Goal: Transaction & Acquisition: Purchase product/service

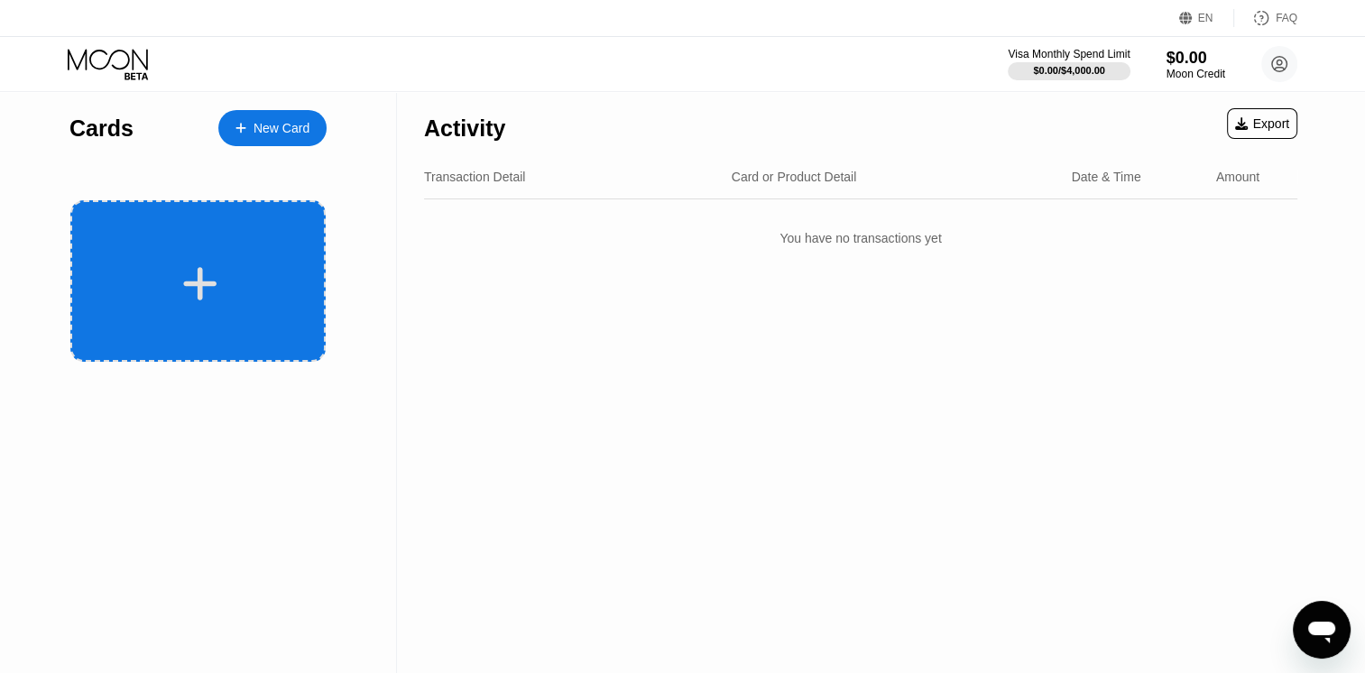
click at [207, 287] on icon at bounding box center [199, 283] width 35 height 41
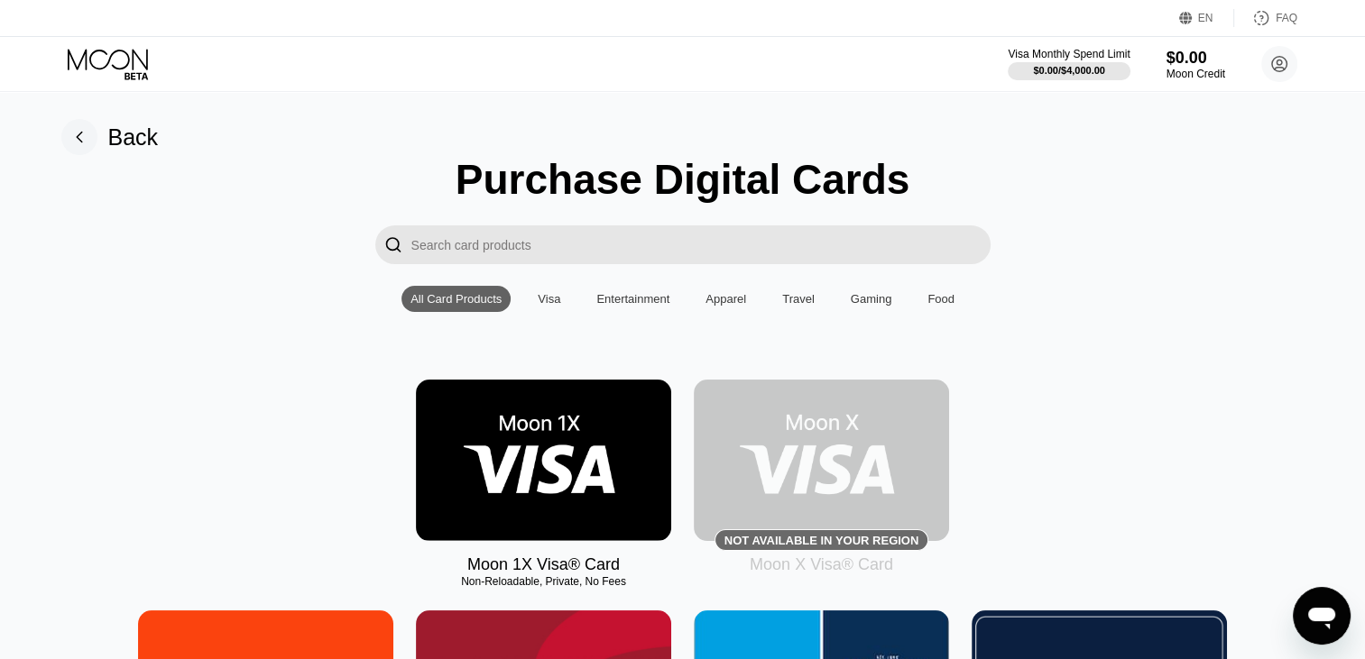
click at [574, 478] on img at bounding box center [543, 460] width 255 height 161
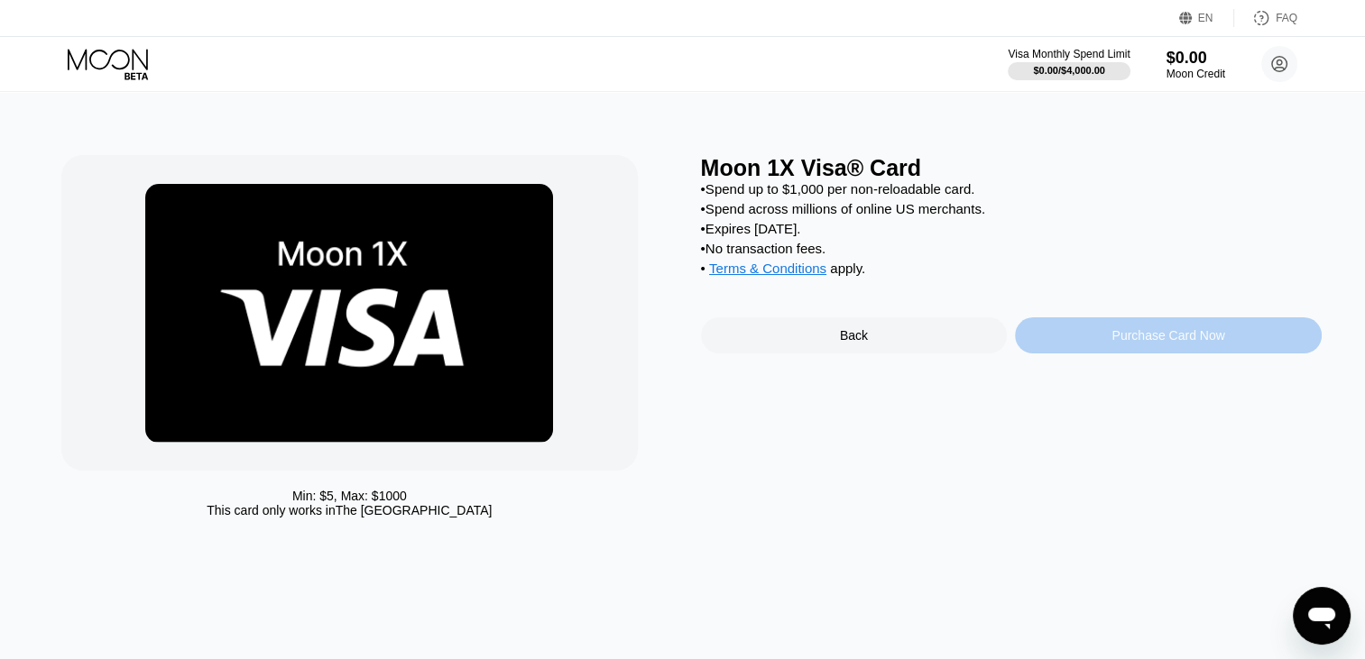
click at [1083, 352] on div "Purchase Card Now" at bounding box center [1168, 336] width 307 height 36
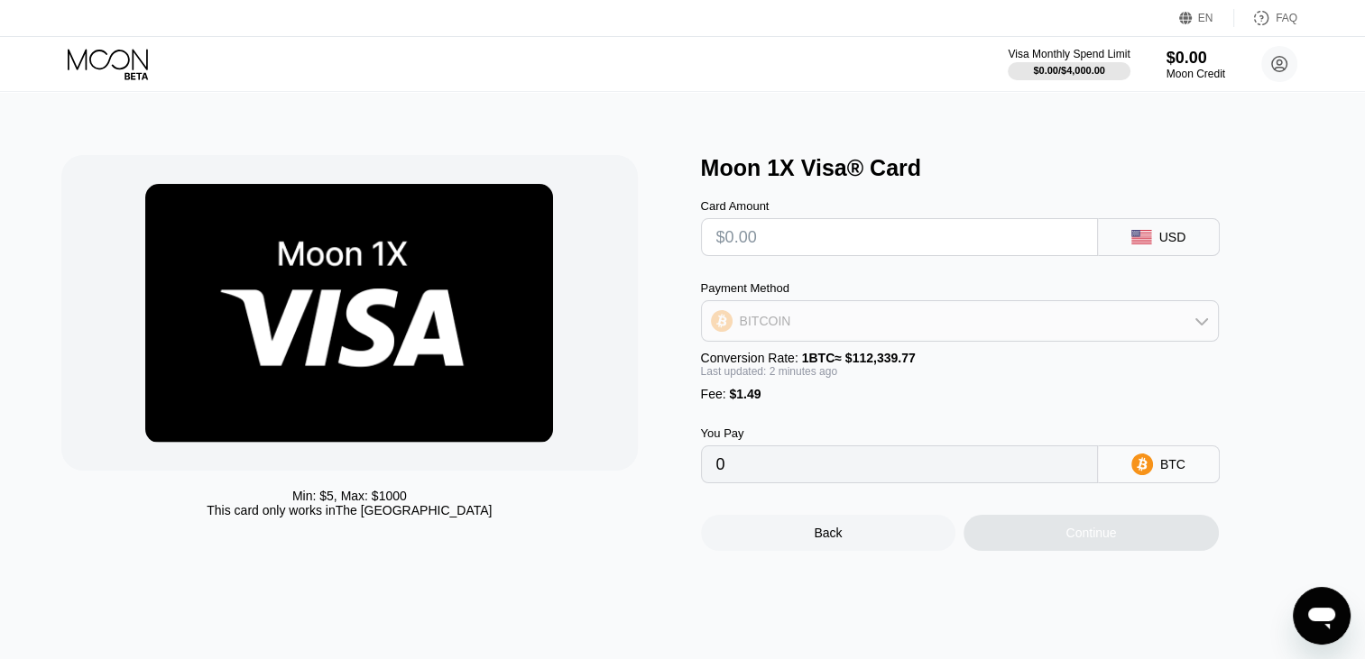
click at [1166, 338] on div "BITCOIN" at bounding box center [960, 321] width 516 height 36
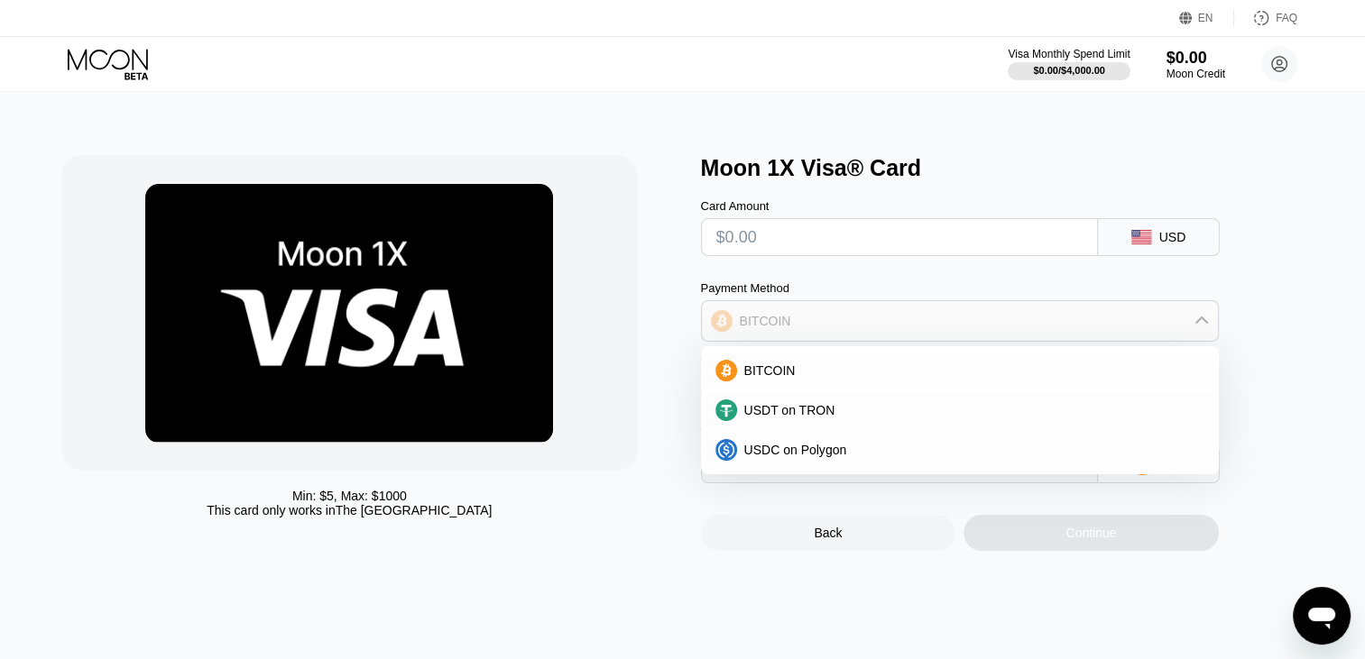
click at [1166, 338] on div "BITCOIN" at bounding box center [960, 321] width 516 height 36
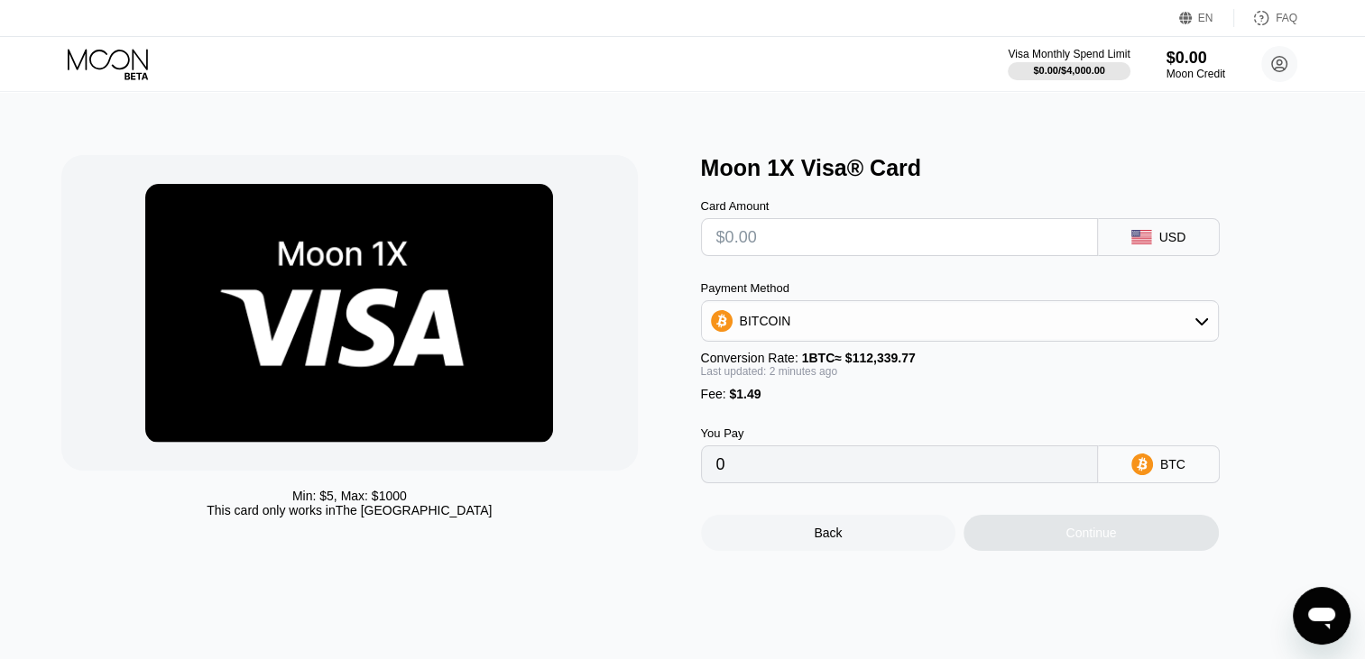
click at [1028, 483] on input "0" at bounding box center [899, 465] width 366 height 36
click at [949, 476] on input "0" at bounding box center [899, 465] width 366 height 36
click at [949, 482] on input "0" at bounding box center [899, 465] width 366 height 36
click at [854, 483] on input "0" at bounding box center [899, 465] width 366 height 36
click at [726, 481] on input "0" at bounding box center [899, 465] width 366 height 36
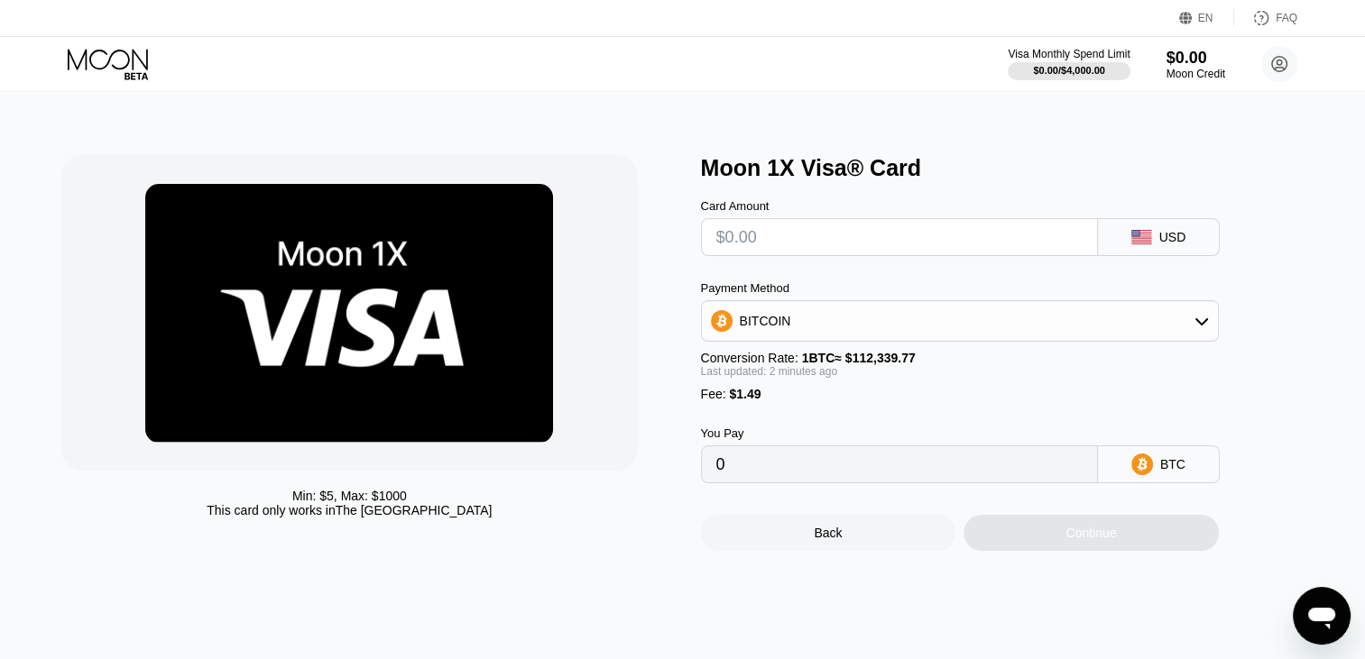
click at [721, 482] on input "0" at bounding box center [899, 465] width 366 height 36
click at [846, 254] on input "text" at bounding box center [899, 237] width 366 height 36
type input "$5"
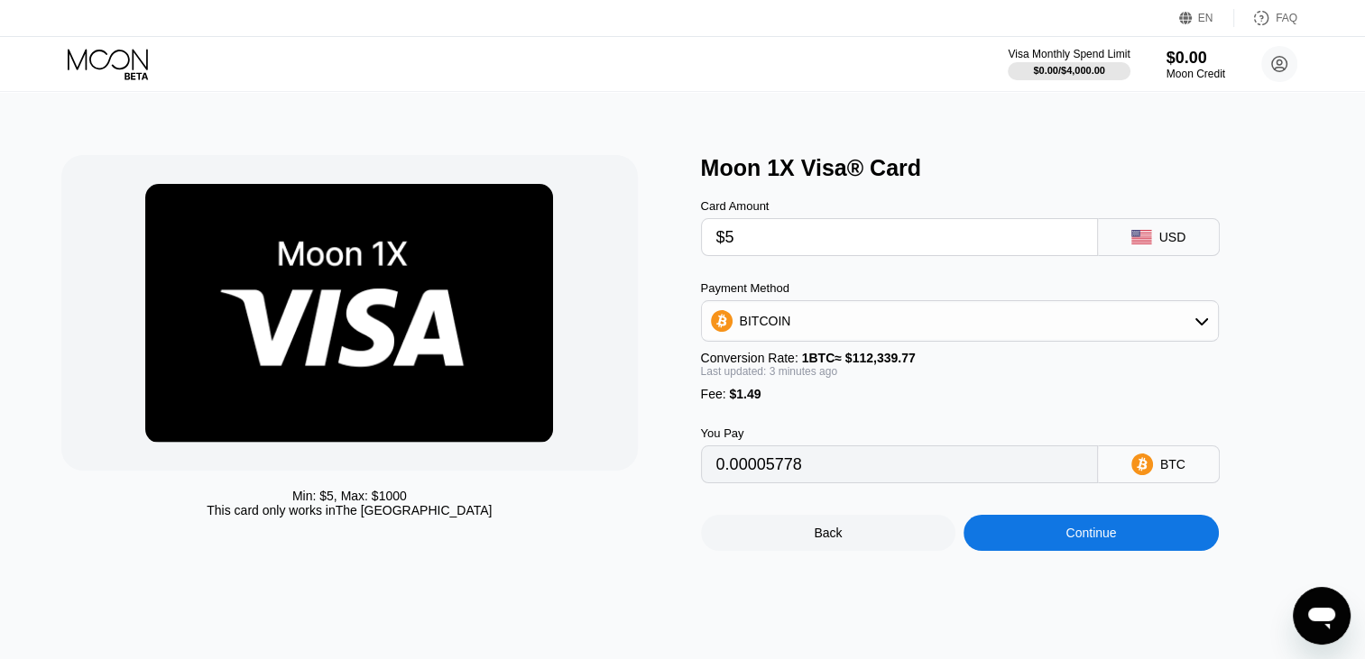
type input "0.00005778"
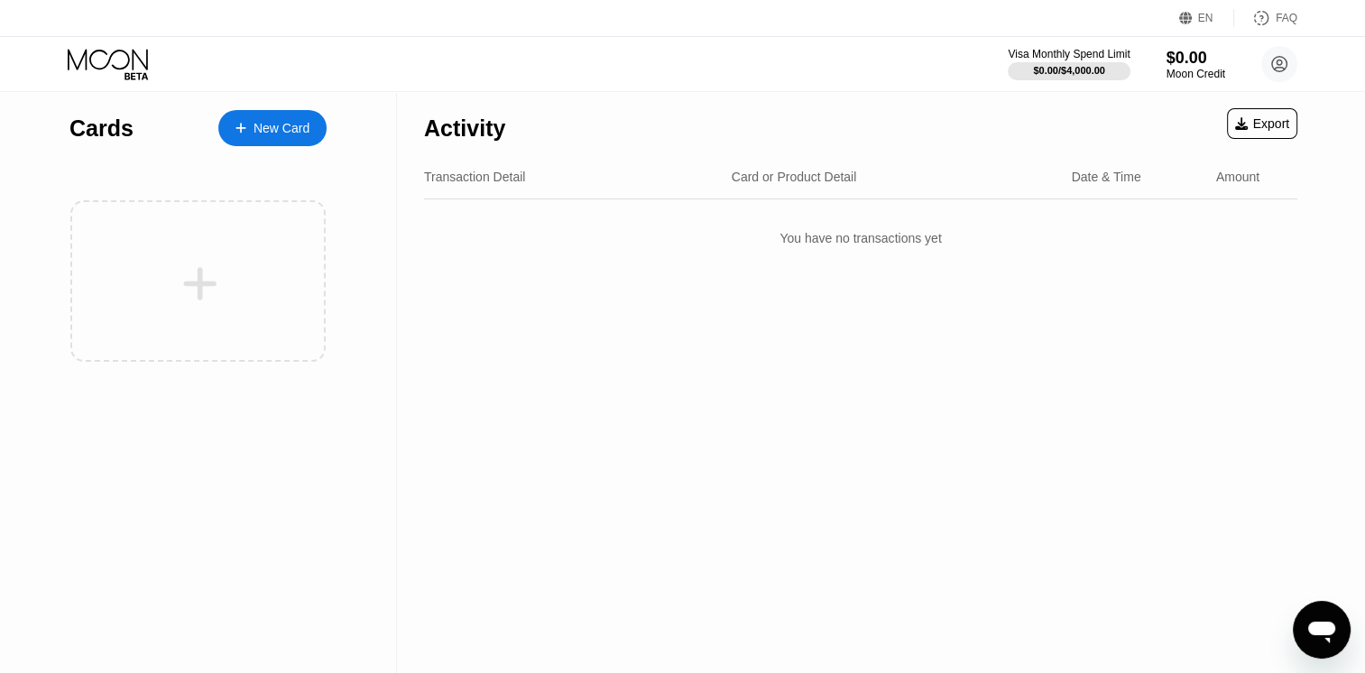
click at [277, 129] on div "New Card" at bounding box center [282, 128] width 56 height 15
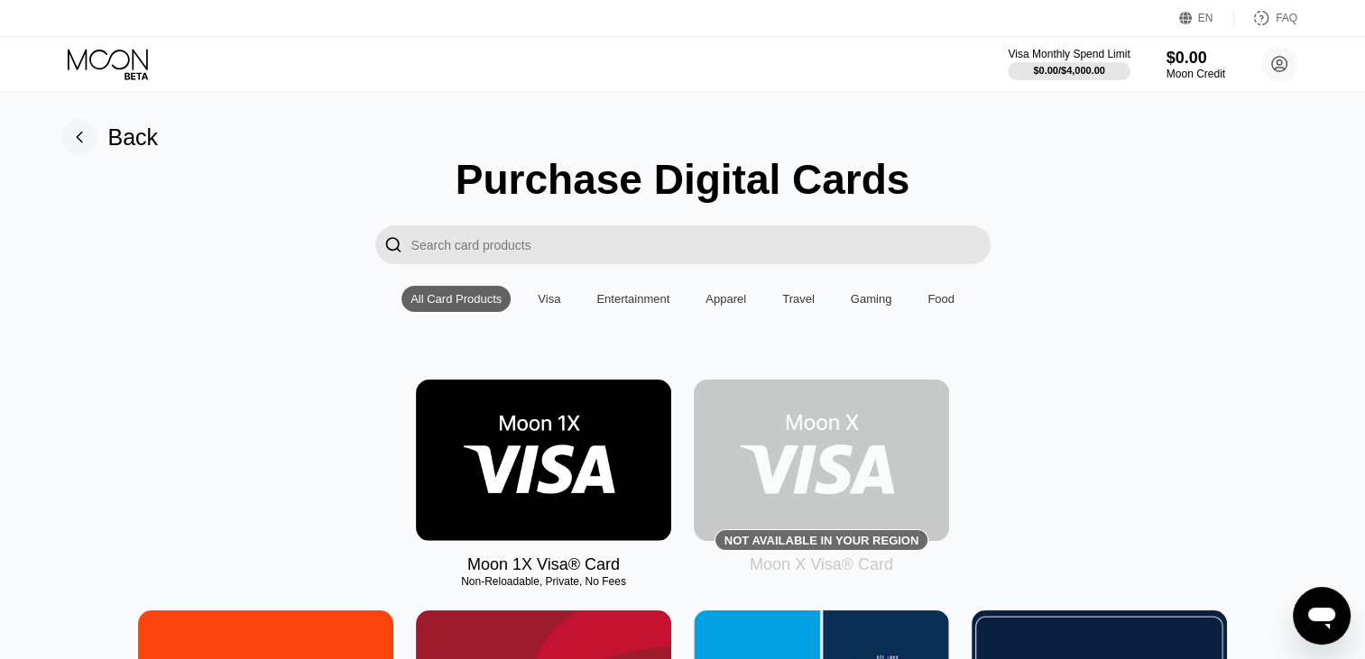
click at [640, 241] on input "Search card products" at bounding box center [700, 245] width 579 height 39
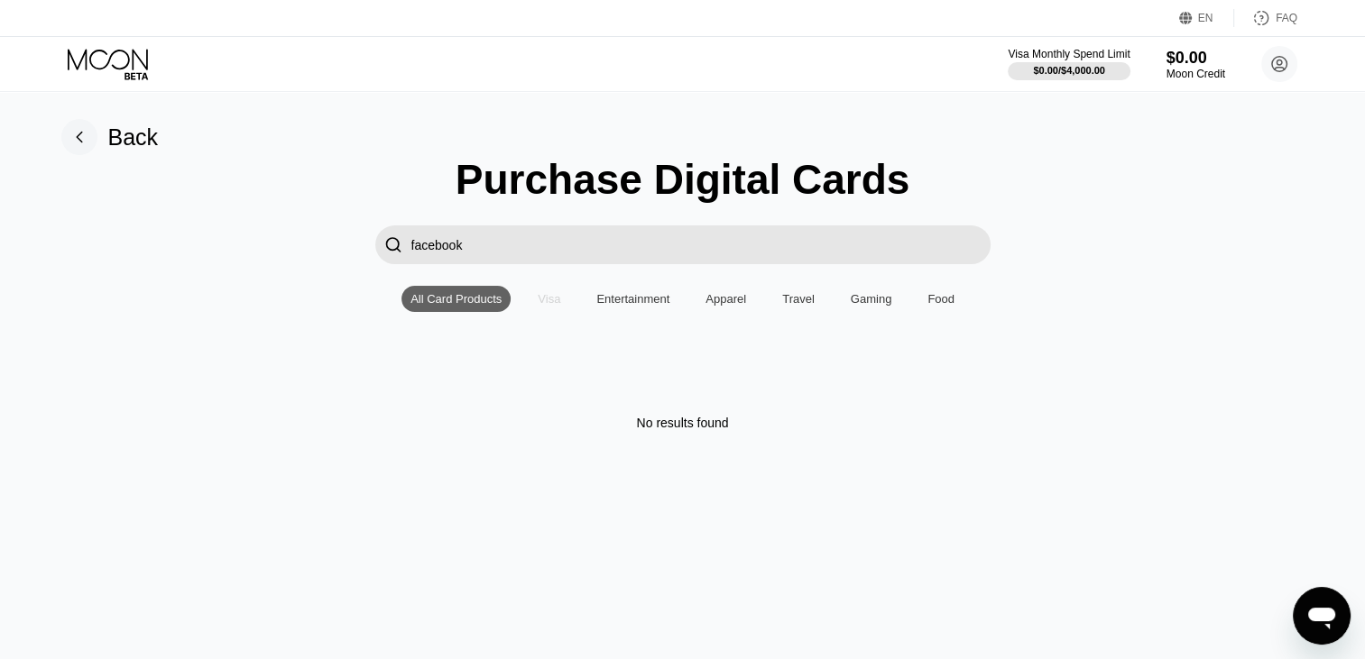
click at [542, 306] on div "Visa" at bounding box center [549, 299] width 23 height 14
click at [634, 306] on div "Entertainment" at bounding box center [632, 299] width 73 height 14
click at [721, 306] on div "Apparel" at bounding box center [725, 299] width 41 height 14
click at [779, 310] on div "Travel" at bounding box center [798, 299] width 51 height 26
click at [660, 255] on input "facebook" at bounding box center [700, 245] width 579 height 39
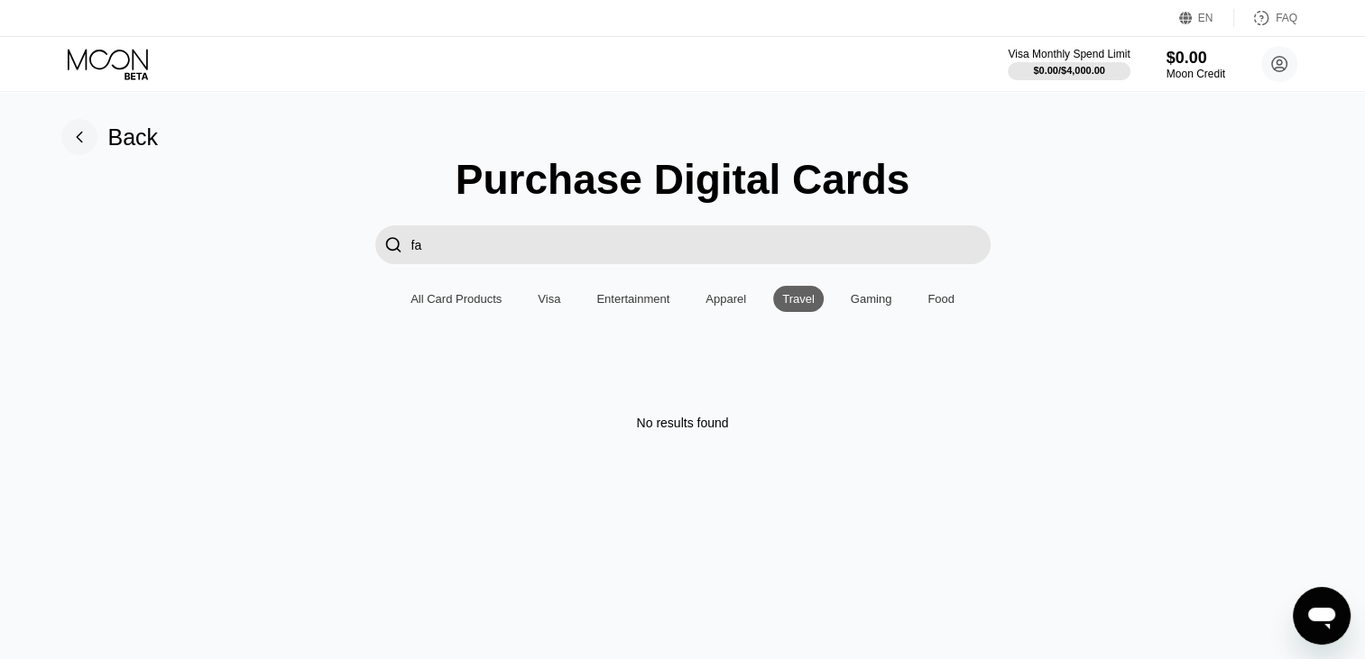
type input "f"
click at [484, 306] on div "All Card Products" at bounding box center [455, 299] width 91 height 14
click at [589, 246] on input "app" at bounding box center [700, 245] width 579 height 39
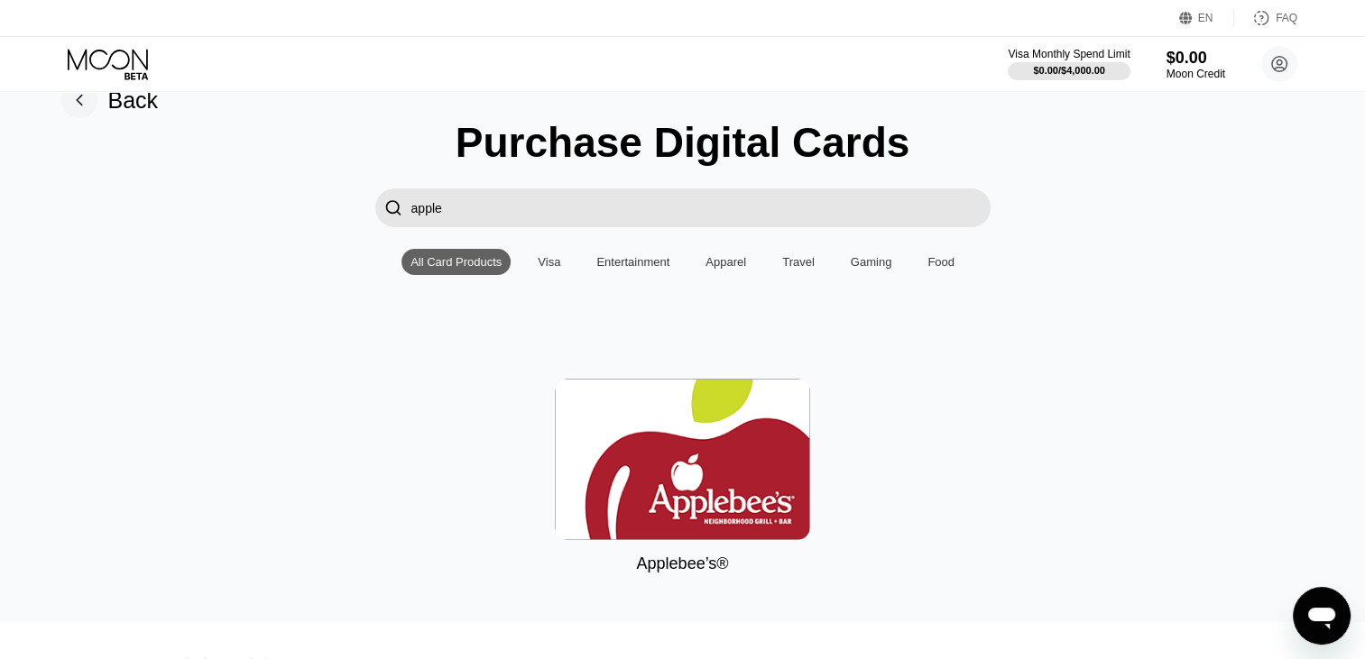
scroll to position [32, 0]
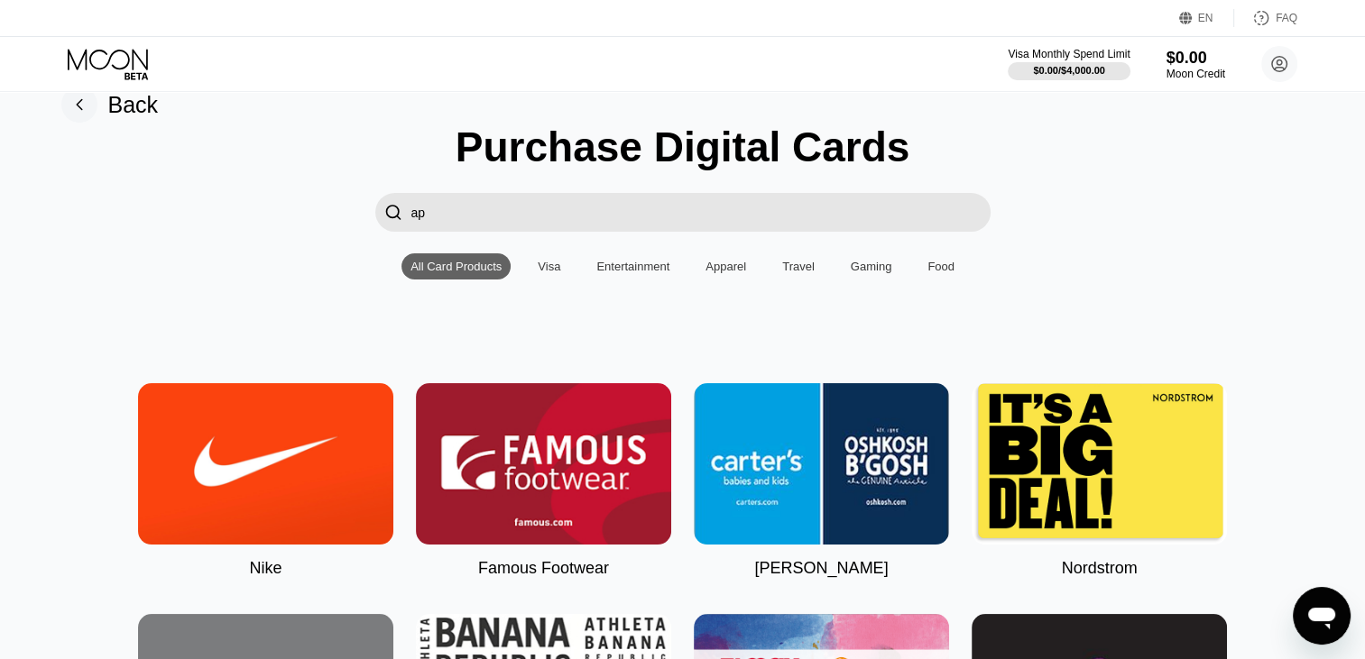
type input "a"
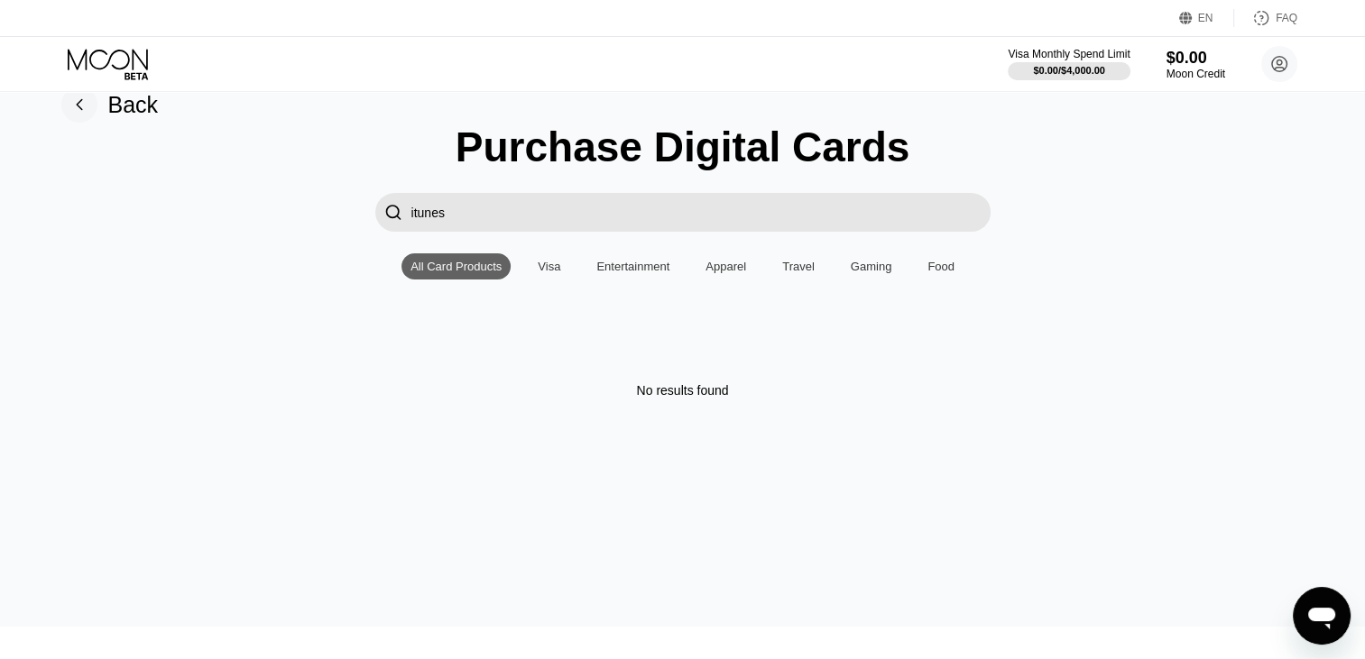
click at [567, 219] on input "itunes" at bounding box center [700, 212] width 579 height 39
type input "i"
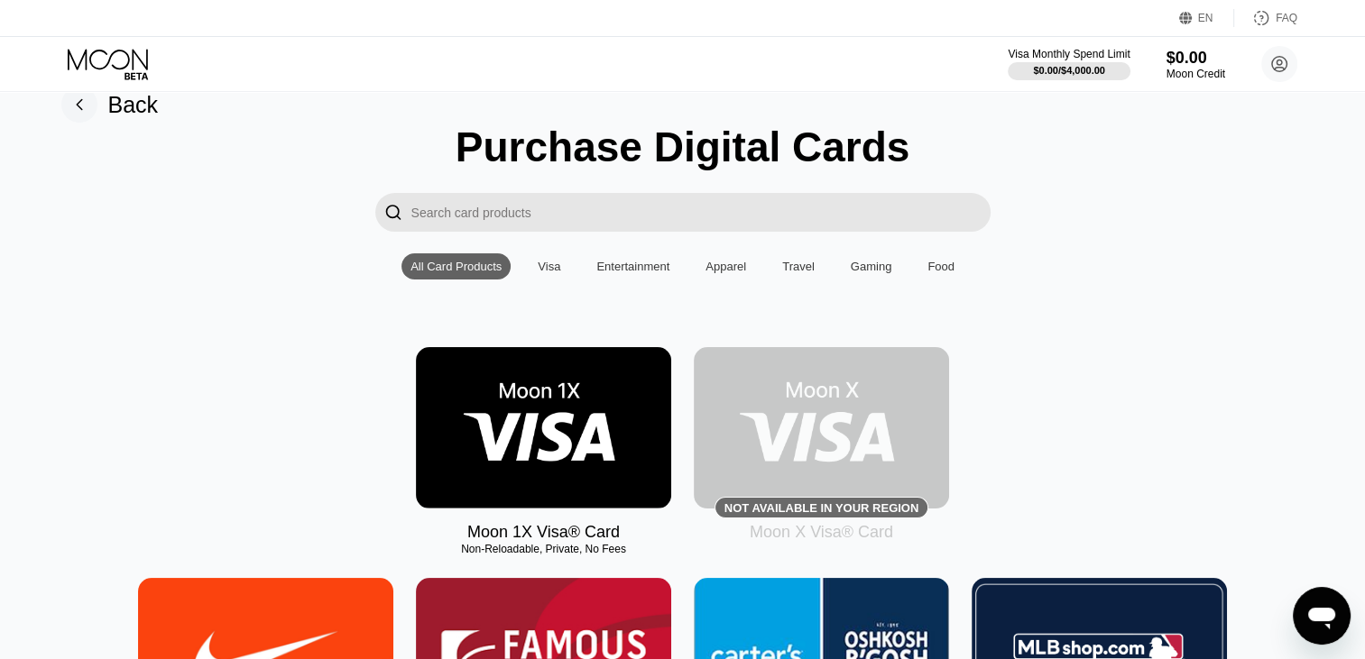
click at [626, 422] on img at bounding box center [543, 427] width 255 height 161
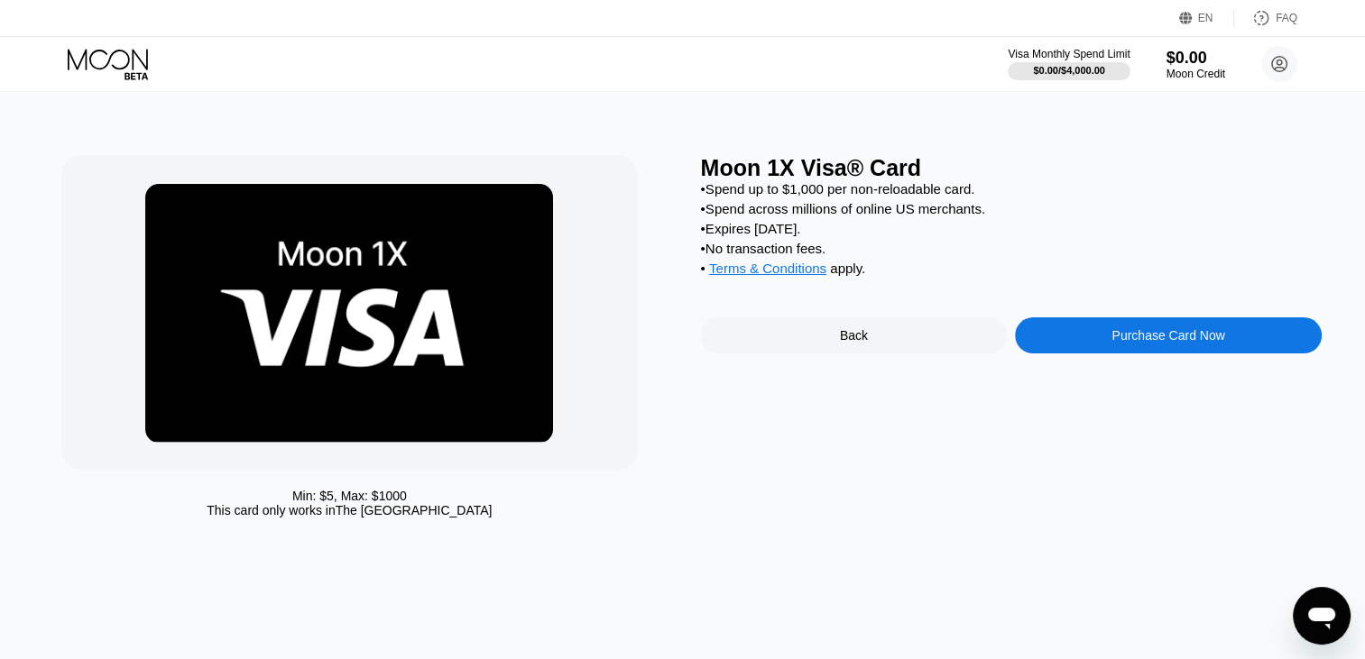
click at [127, 66] on icon at bounding box center [110, 65] width 84 height 32
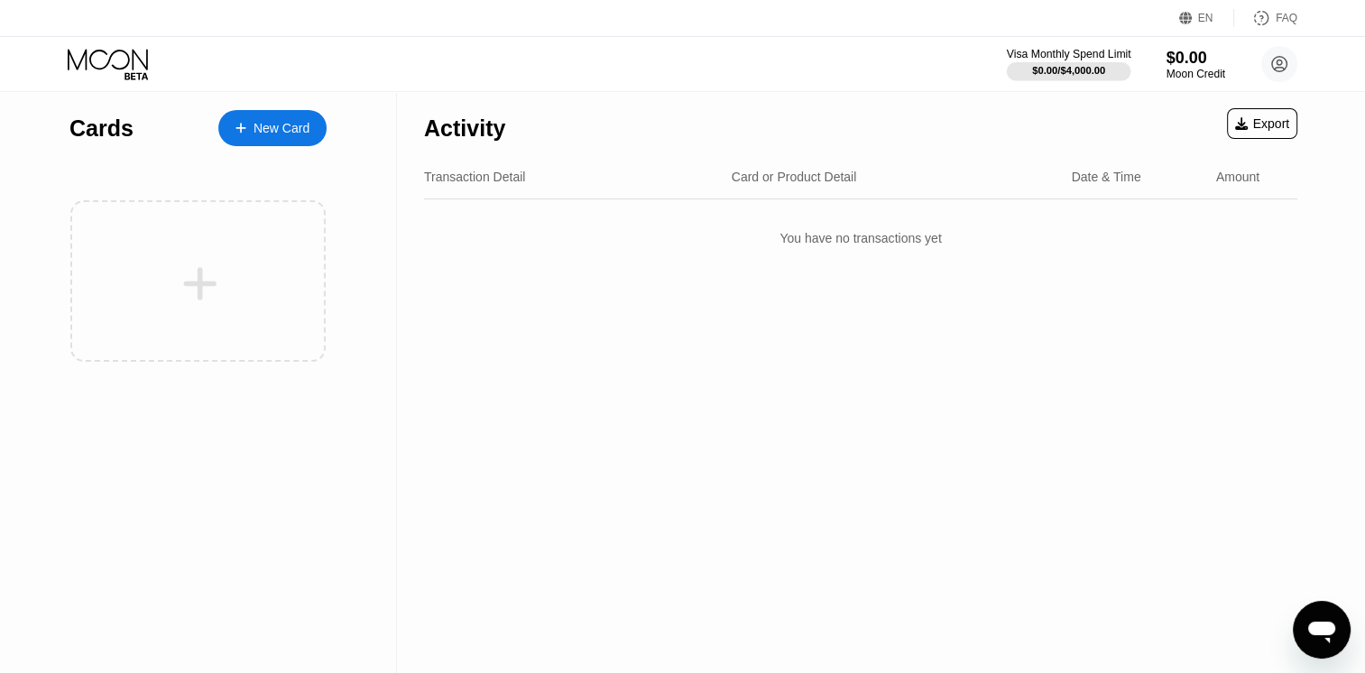
click at [1099, 70] on div "$0.00 / $4,000.00" at bounding box center [1068, 70] width 73 height 11
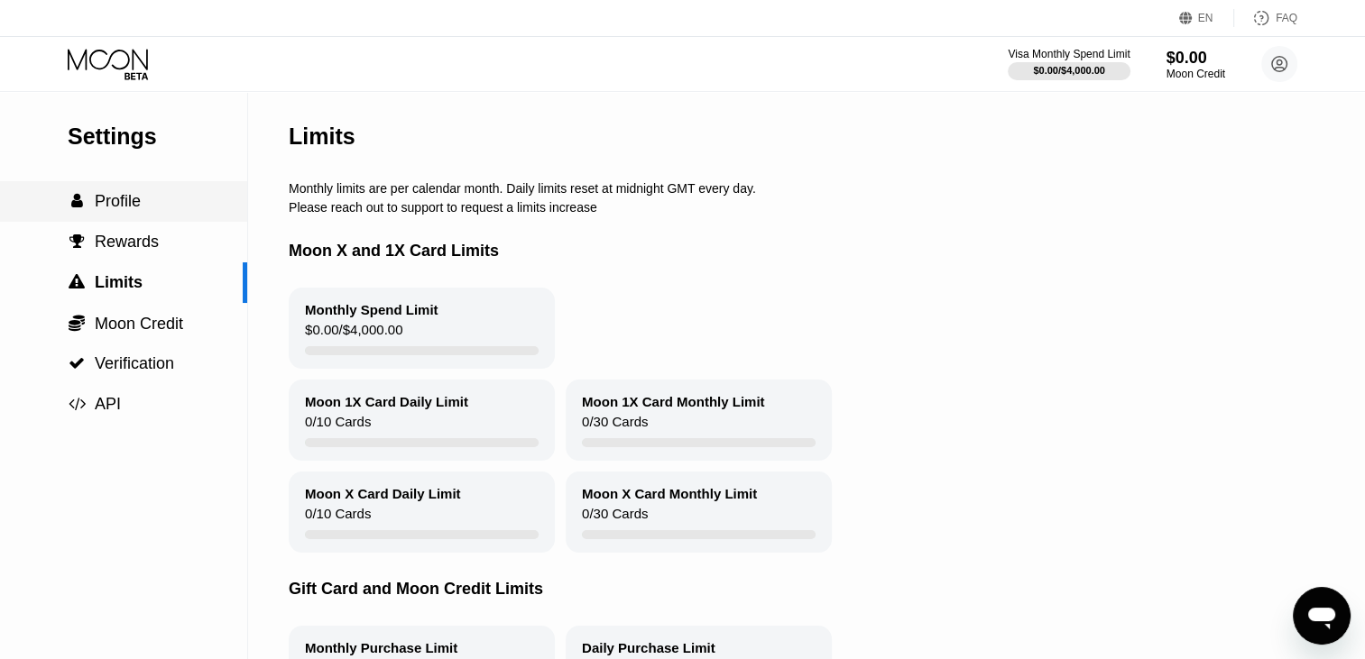
click at [148, 211] on div " Profile" at bounding box center [123, 201] width 247 height 19
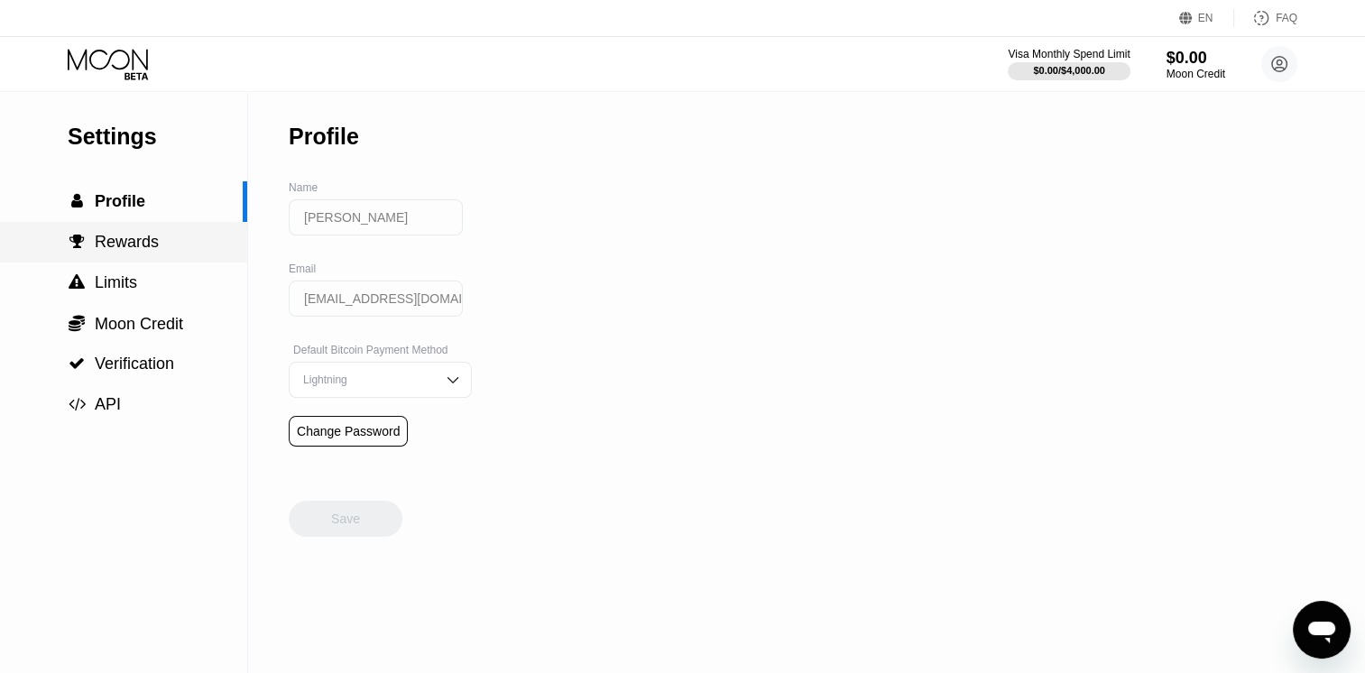
click at [133, 259] on div " Rewards" at bounding box center [123, 242] width 247 height 41
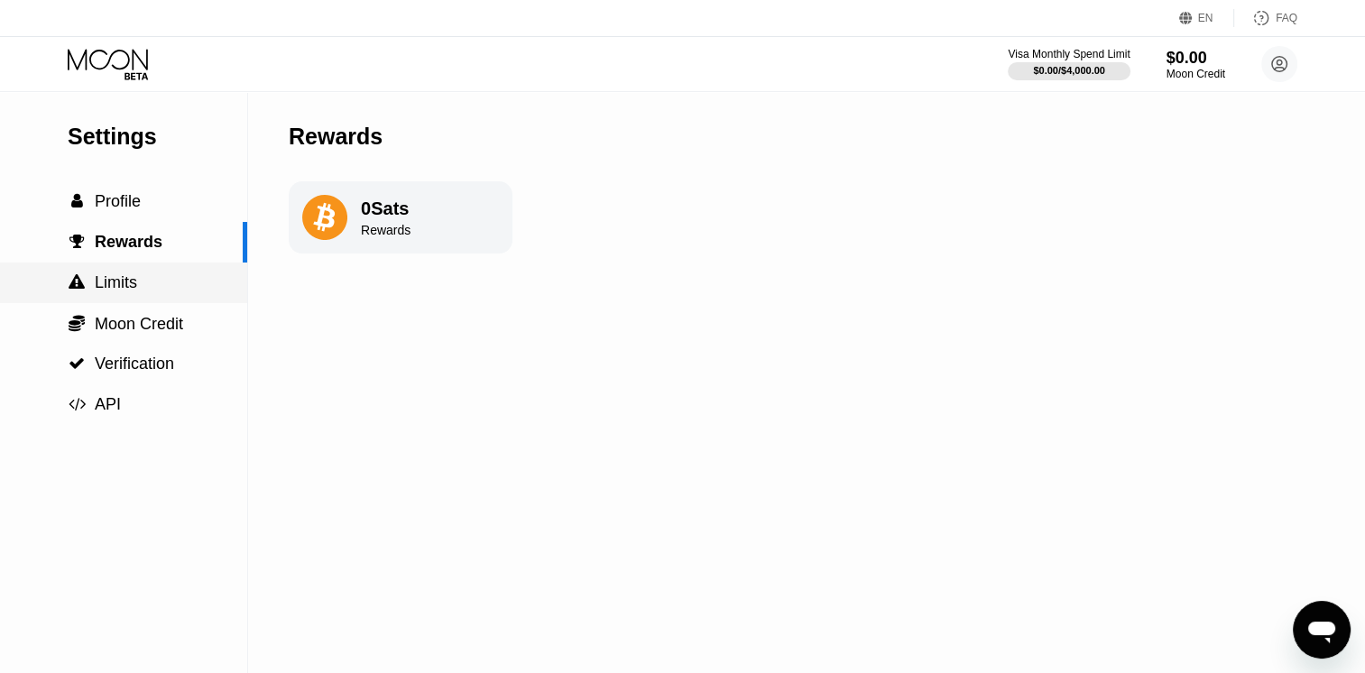
click at [127, 286] on span "Limits" at bounding box center [116, 282] width 42 height 18
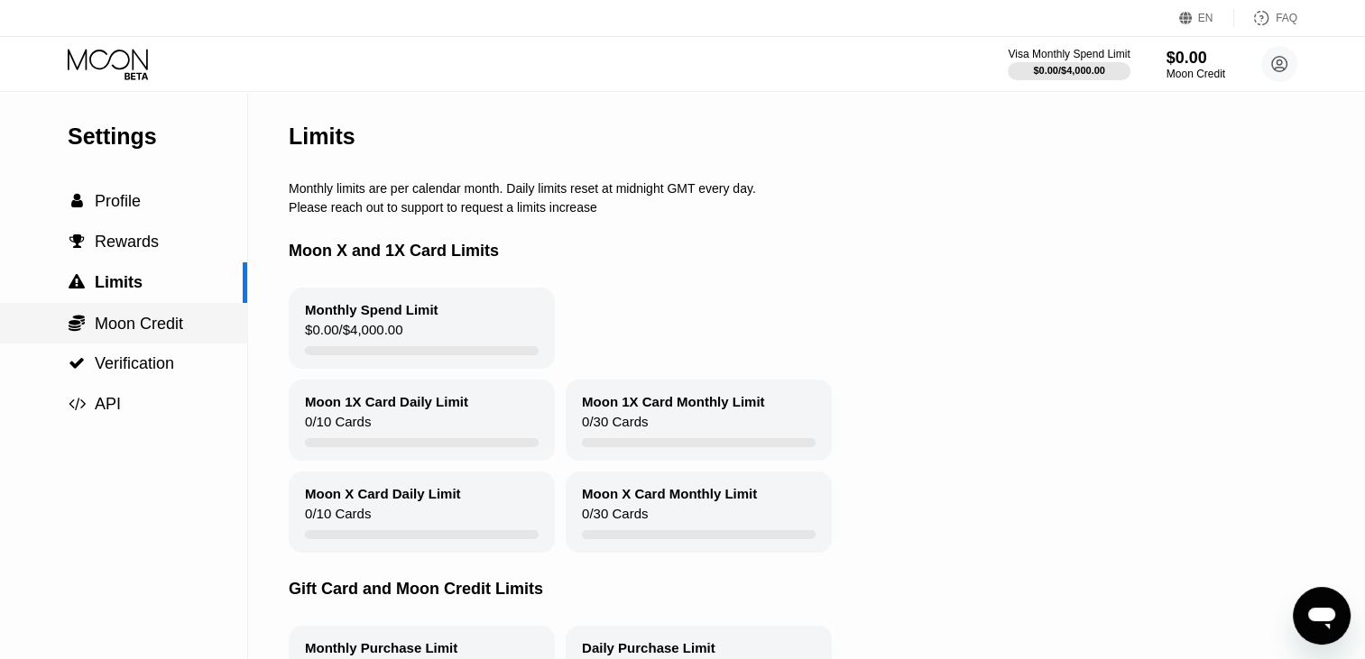
click at [130, 315] on div " Moon Credit" at bounding box center [123, 323] width 247 height 41
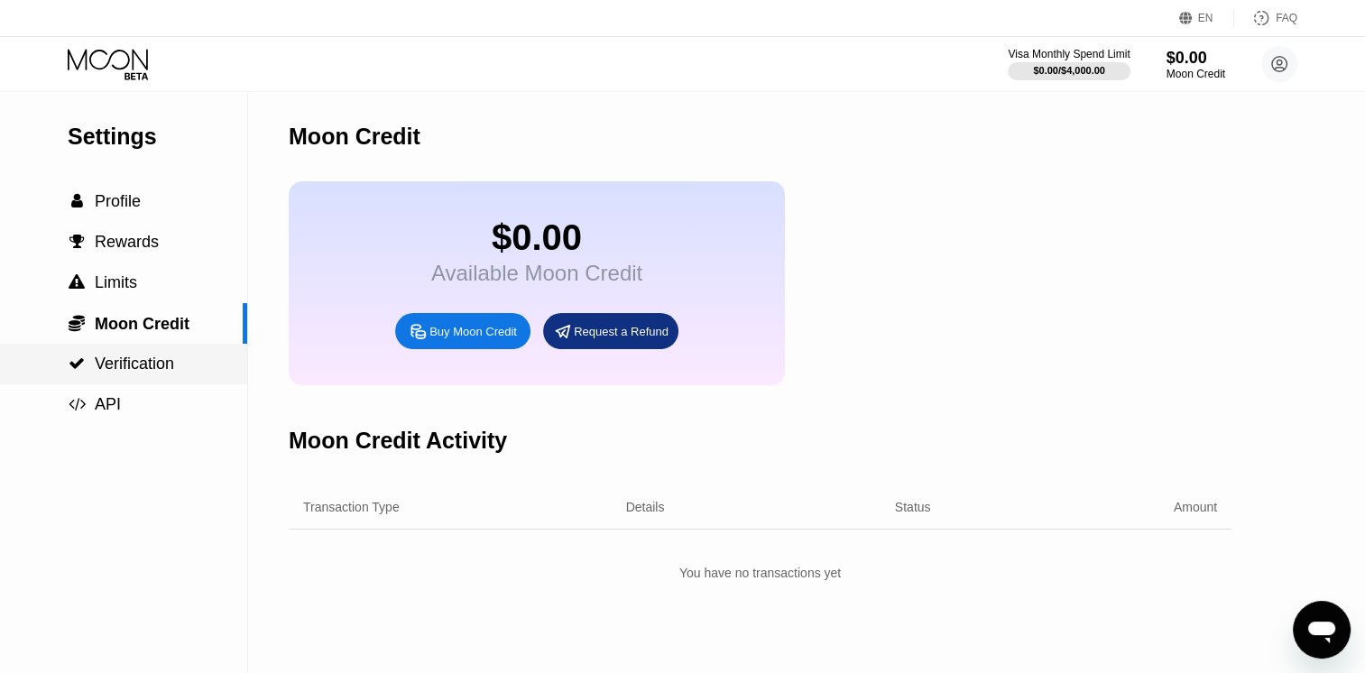
click at [170, 368] on span "Verification" at bounding box center [134, 364] width 79 height 18
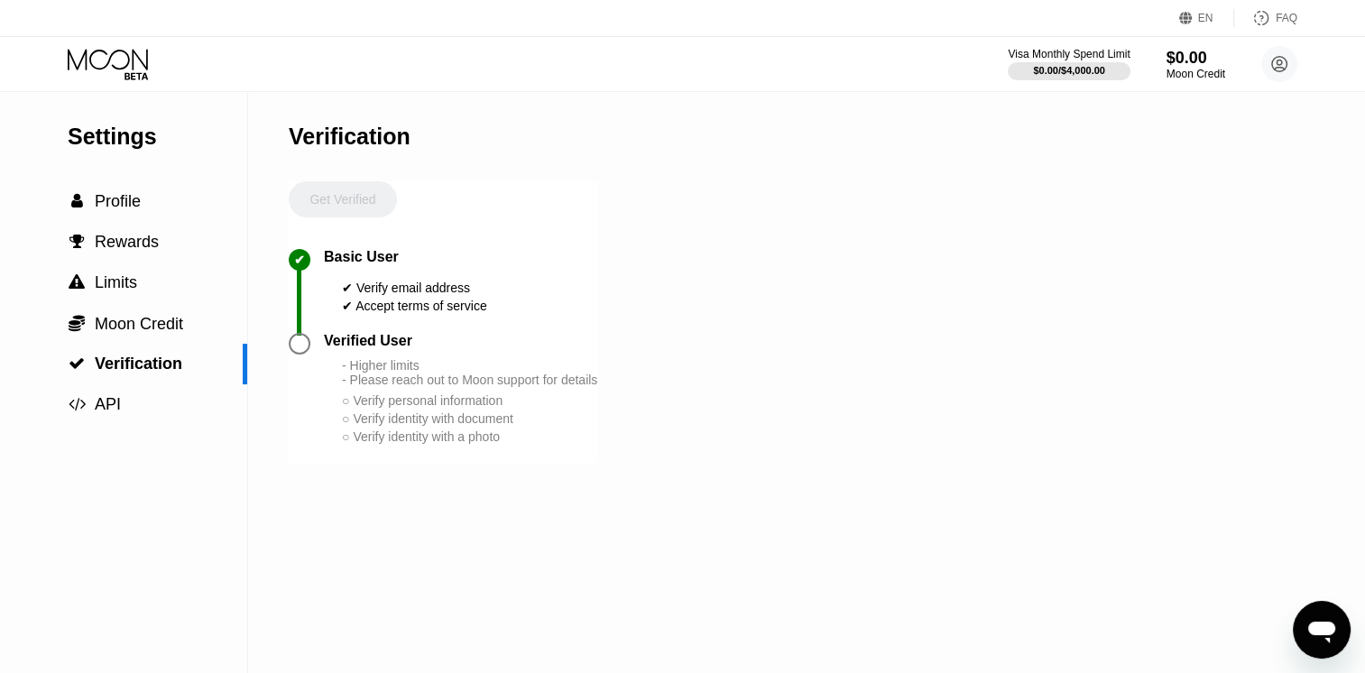
click at [303, 355] on div at bounding box center [300, 344] width 22 height 22
click at [1283, 66] on circle at bounding box center [1279, 64] width 36 height 36
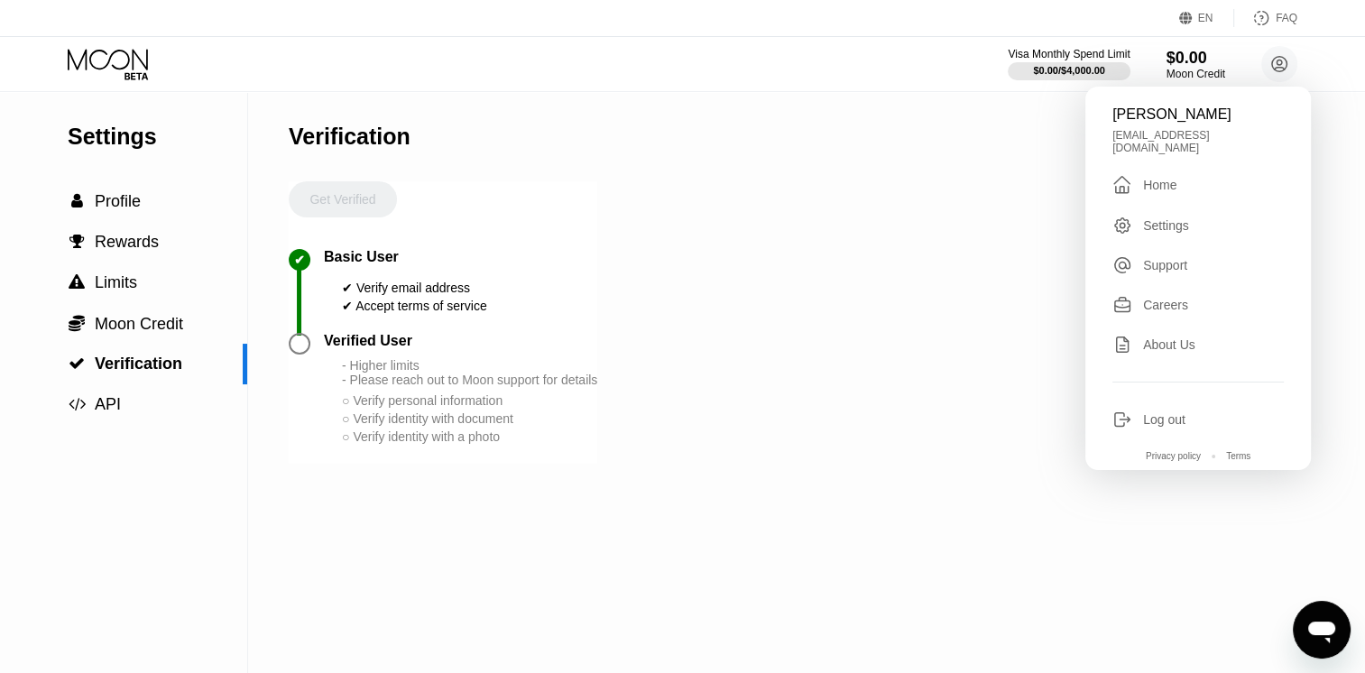
click at [1171, 183] on div "Home" at bounding box center [1159, 185] width 33 height 14
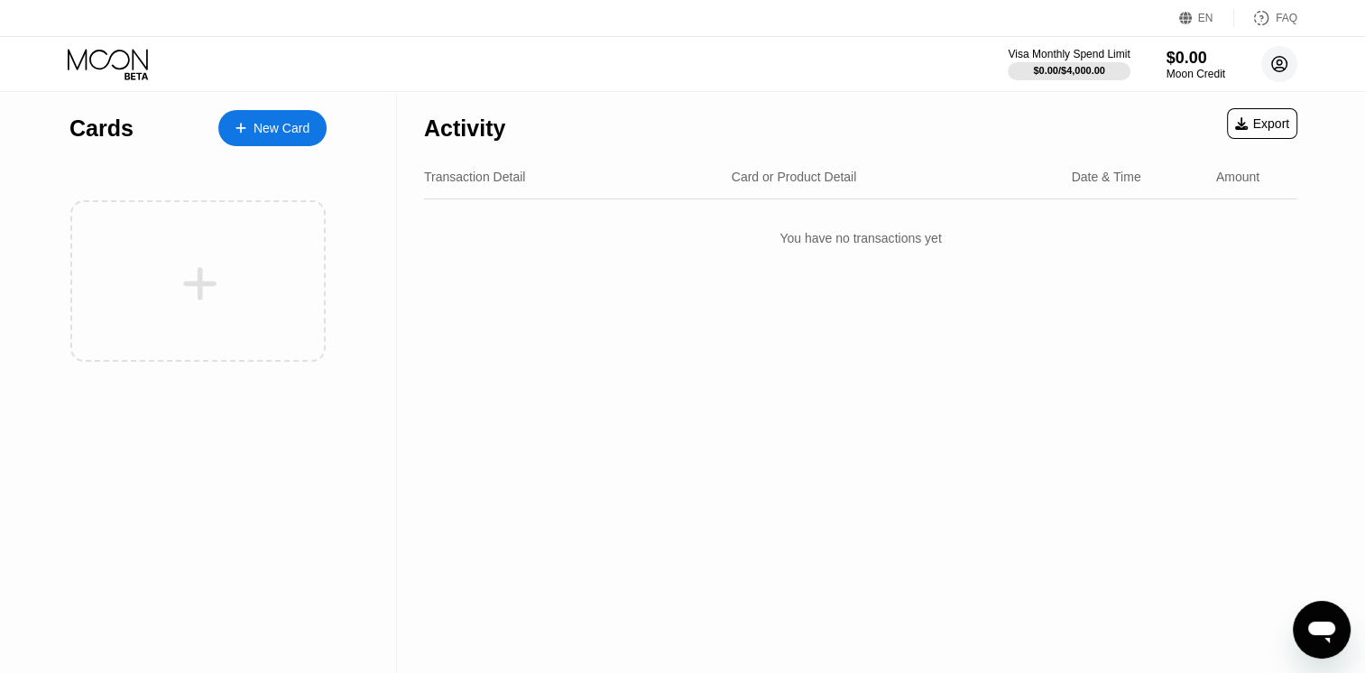
click at [1276, 78] on circle at bounding box center [1279, 64] width 36 height 36
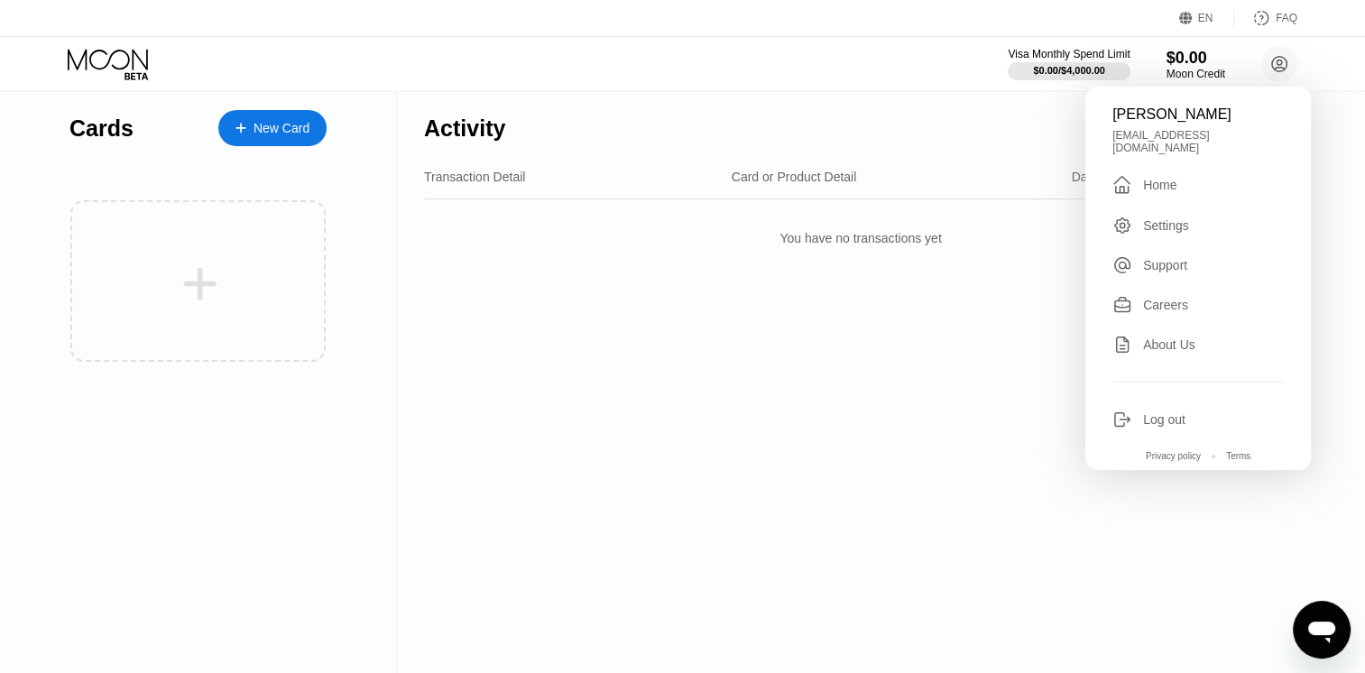
click at [1159, 218] on div "Settings" at bounding box center [1166, 225] width 46 height 14
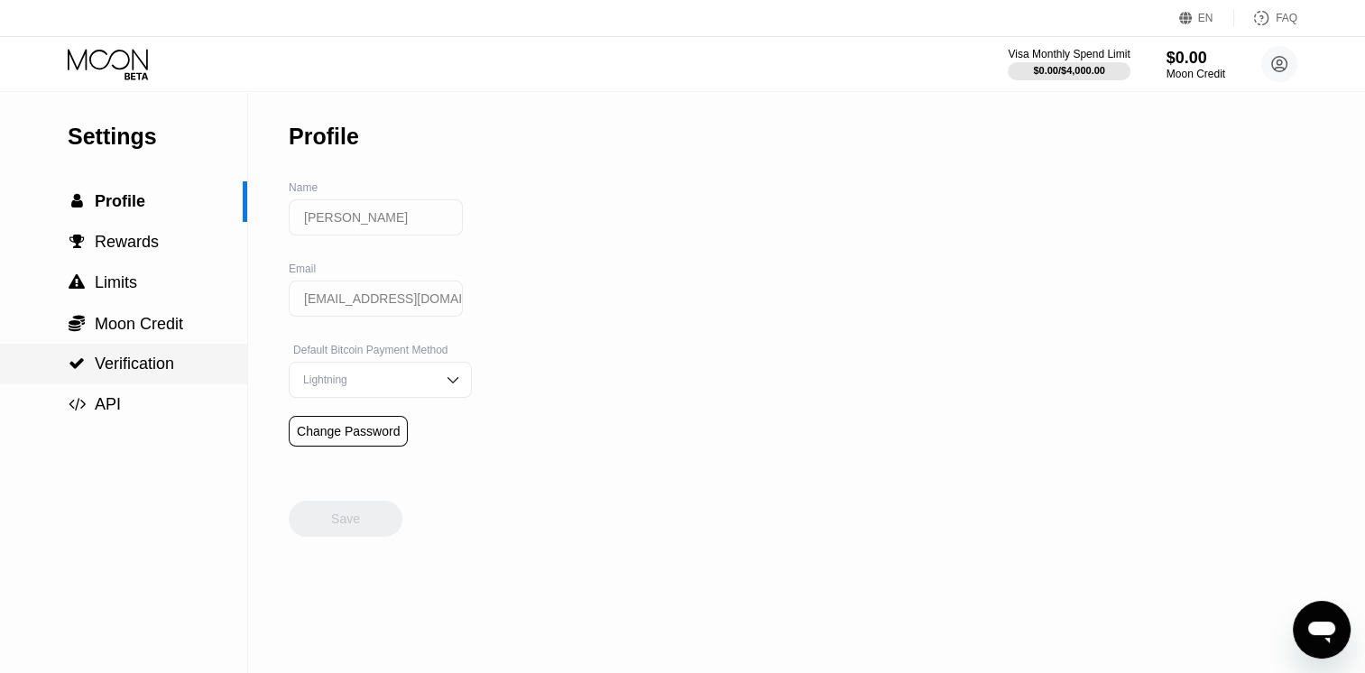
click at [164, 367] on span "Verification" at bounding box center [134, 364] width 79 height 18
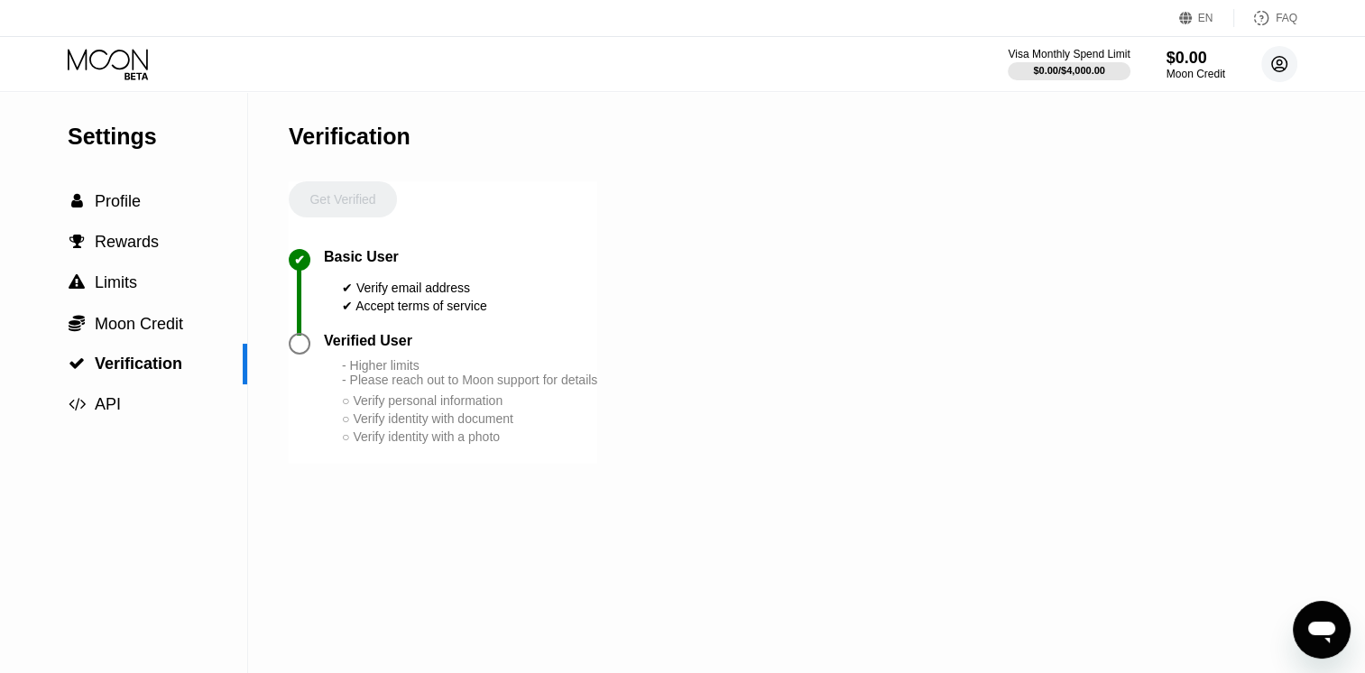
click at [1274, 67] on circle at bounding box center [1279, 64] width 36 height 36
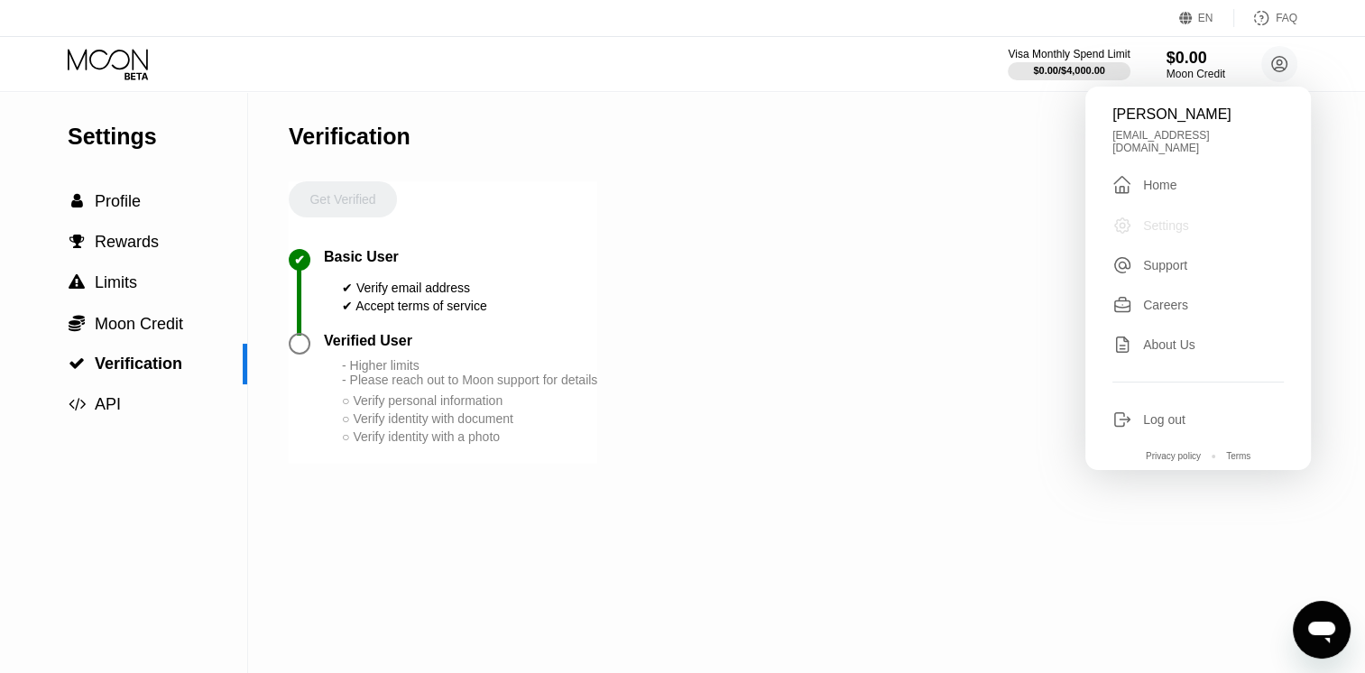
click at [1157, 224] on div "Settings" at bounding box center [1166, 225] width 46 height 14
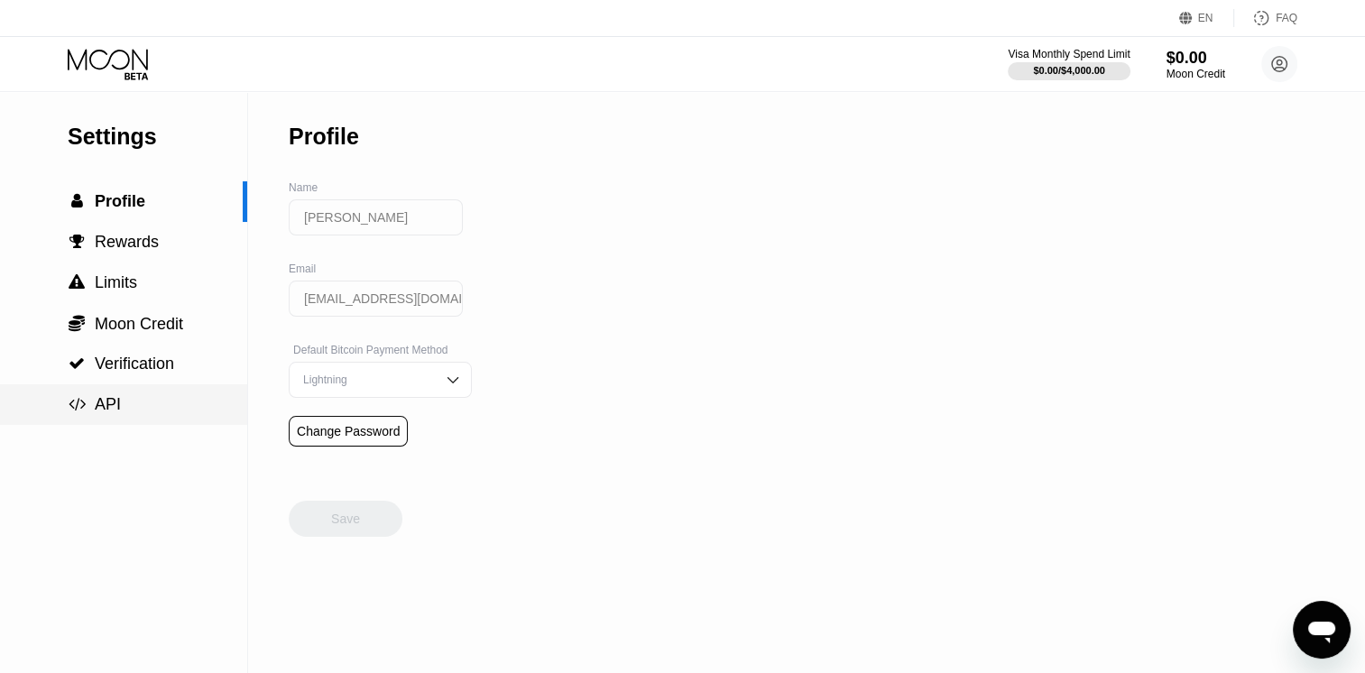
click at [93, 410] on div " API" at bounding box center [94, 404] width 53 height 19
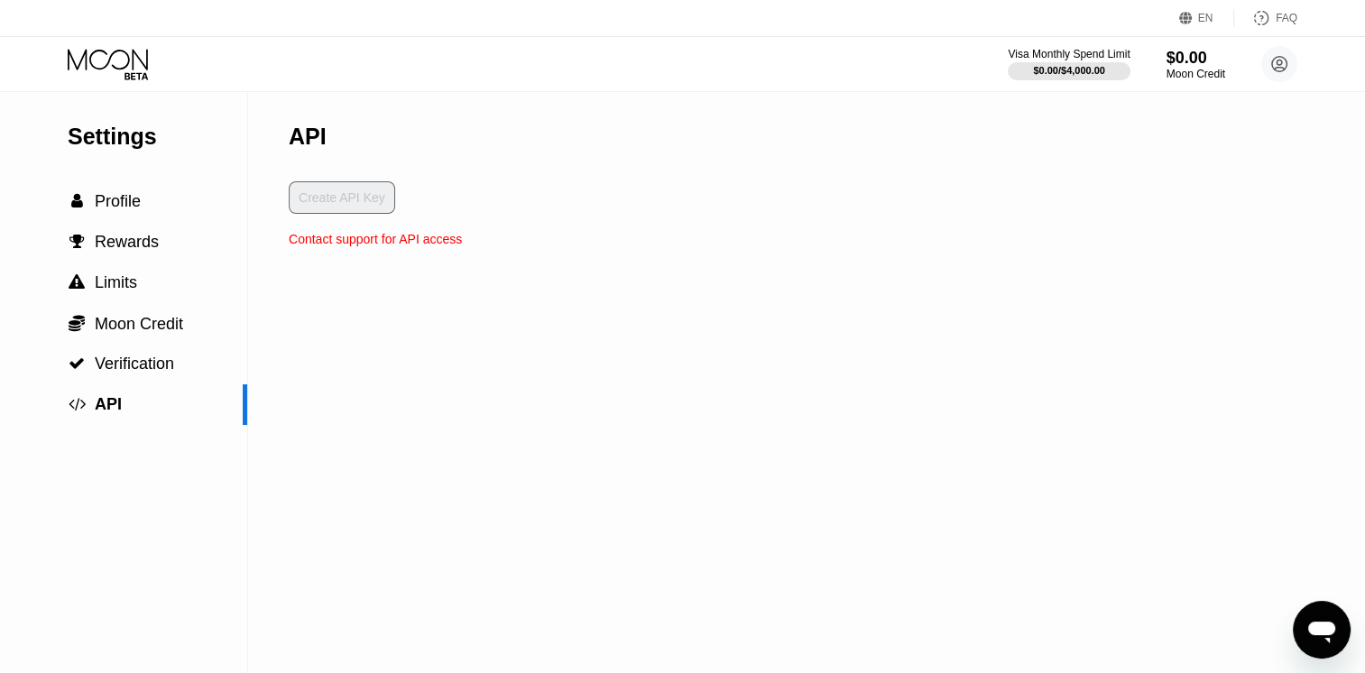
click at [123, 58] on icon at bounding box center [110, 65] width 84 height 32
